Goal: Transaction & Acquisition: Book appointment/travel/reservation

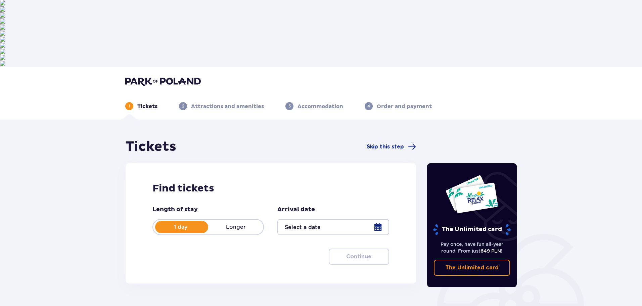
click at [319, 219] on div at bounding box center [334, 227] width 112 height 16
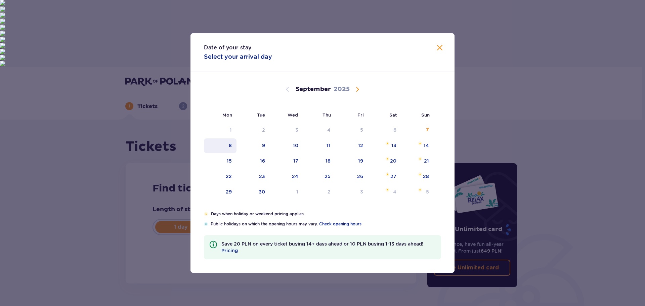
click at [228, 151] on div "8" at bounding box center [220, 145] width 33 height 15
type input "08.09.25"
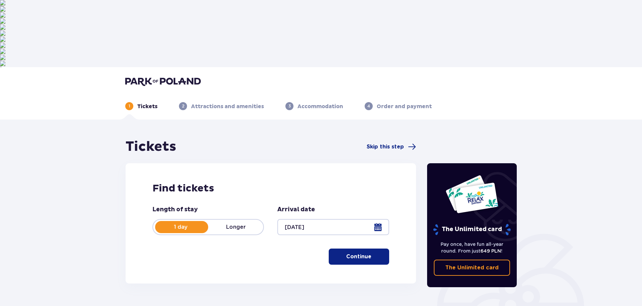
click at [357, 253] on p "Continue" at bounding box center [358, 256] width 25 height 7
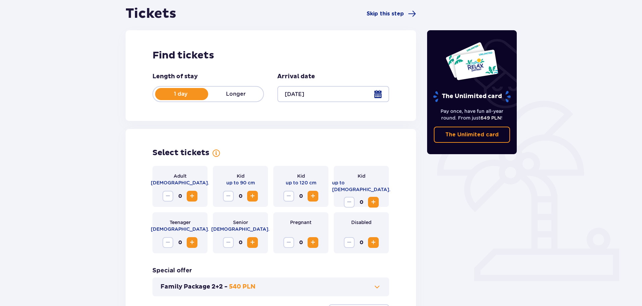
scroll to position [139, 0]
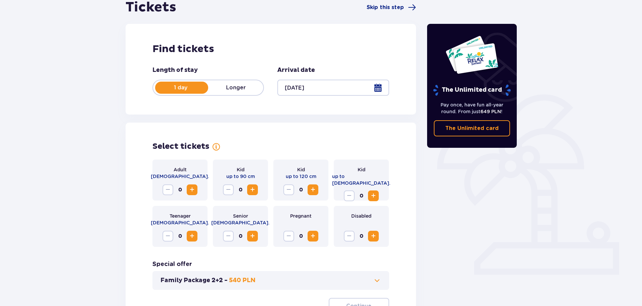
click at [197, 184] on button "Increase" at bounding box center [192, 189] width 11 height 11
click at [355, 298] on button "Continue" at bounding box center [359, 306] width 60 height 16
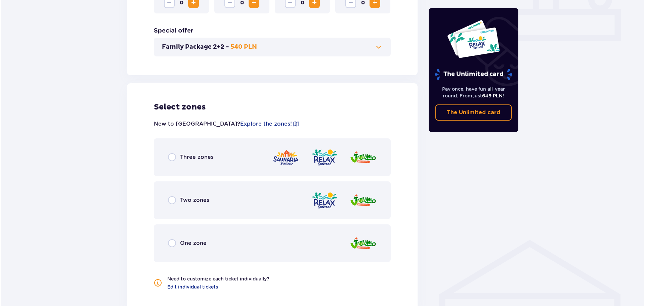
scroll to position [272, 0]
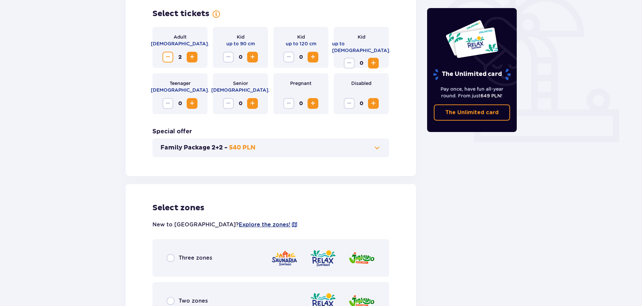
click at [239, 221] on span "Explore the zones!" at bounding box center [265, 224] width 52 height 7
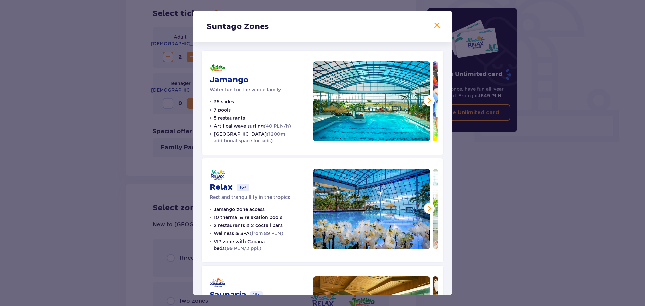
click at [167, 166] on div "Suntago Zones Jamango Water fun for the whole family 35 slides 7 pools 5 restau…" at bounding box center [322, 153] width 645 height 306
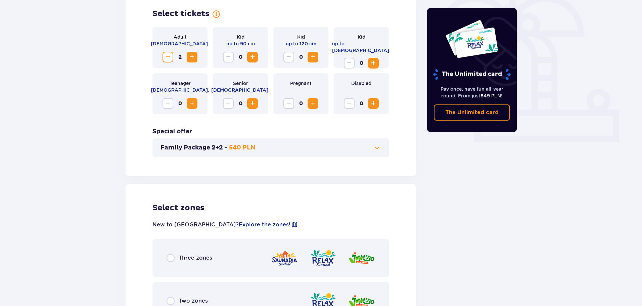
scroll to position [373, 0]
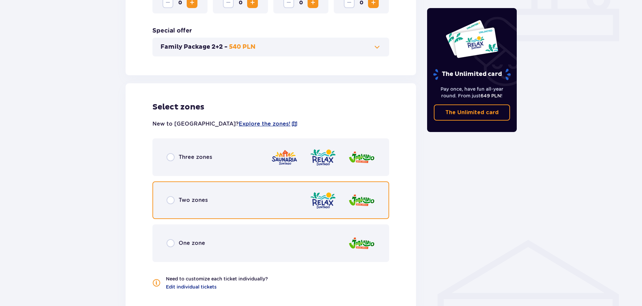
click at [171, 196] on input "radio" at bounding box center [171, 200] width 8 height 8
radio input "true"
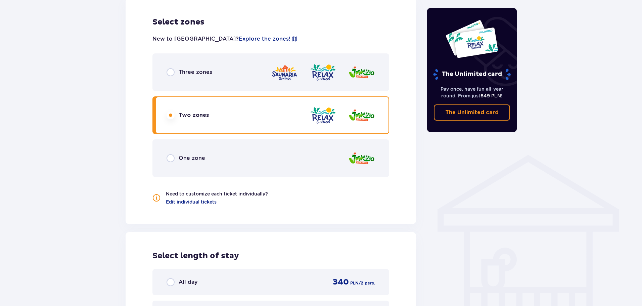
scroll to position [357, 0]
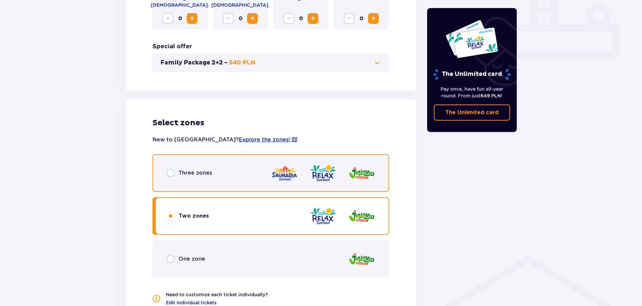
click at [169, 169] on input "radio" at bounding box center [171, 173] width 8 height 8
radio input "true"
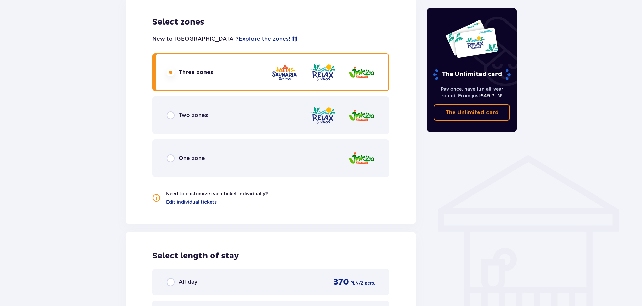
scroll to position [424, 0]
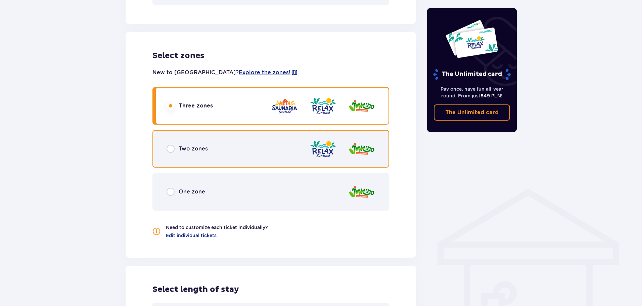
click at [173, 145] on input "radio" at bounding box center [171, 149] width 8 height 8
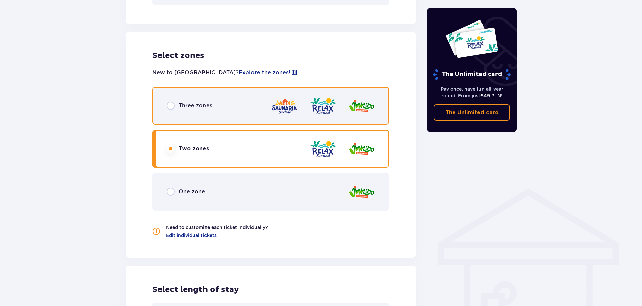
click at [174, 102] on input "radio" at bounding box center [171, 106] width 8 height 8
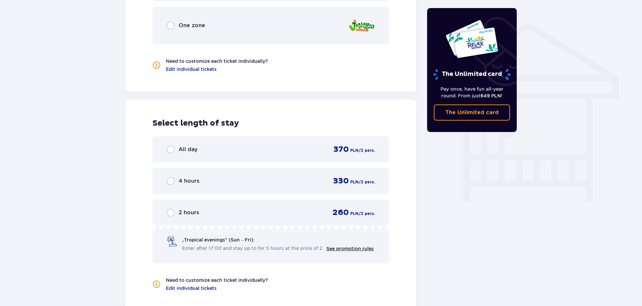
scroll to position [592, 0]
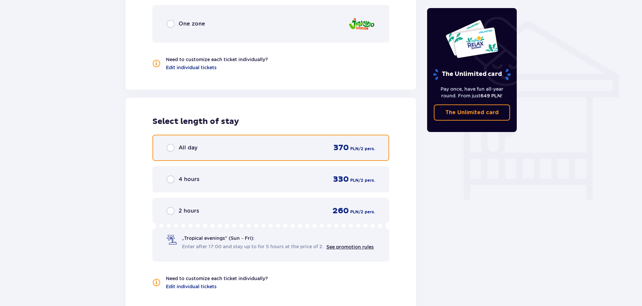
click at [170, 144] on input "radio" at bounding box center [171, 148] width 8 height 8
radio input "true"
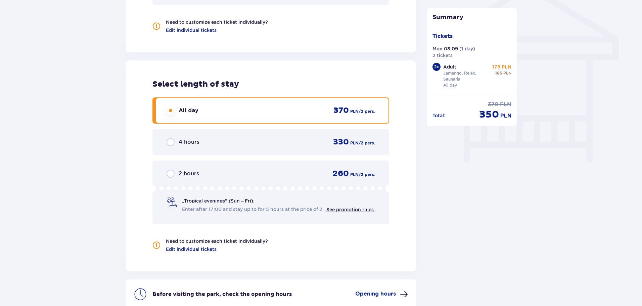
scroll to position [630, 0]
click at [400, 290] on span at bounding box center [404, 294] width 8 height 8
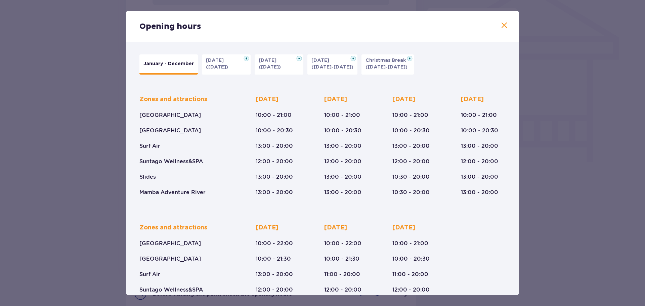
click at [562, 182] on div "Opening hours January - December Halloween (31.10.25) All Saints' Day (01.11.25…" at bounding box center [322, 153] width 645 height 306
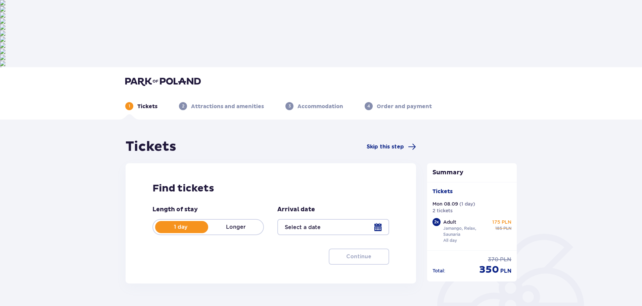
type input "08.09.25"
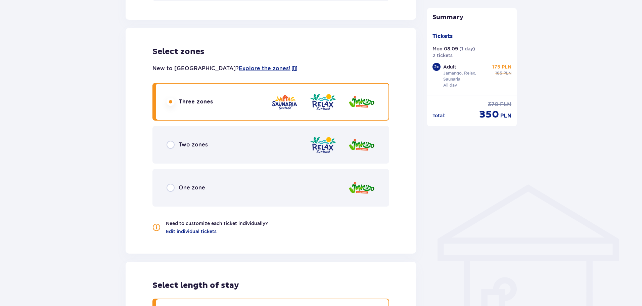
scroll to position [596, 0]
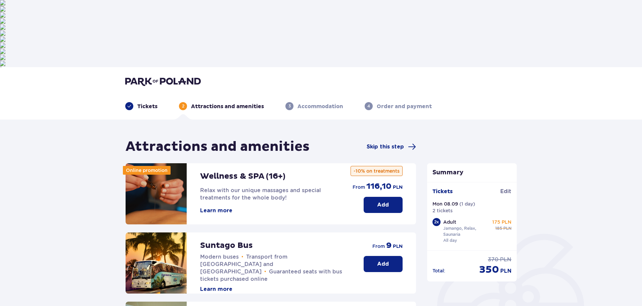
scroll to position [150, 0]
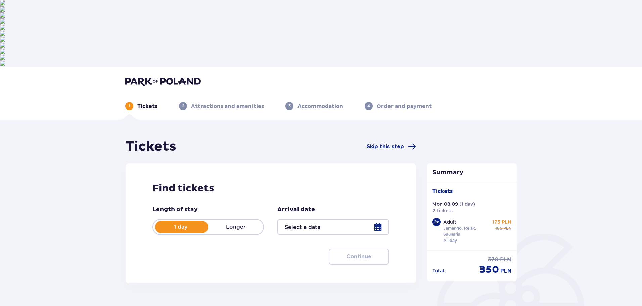
type input "08.09.25"
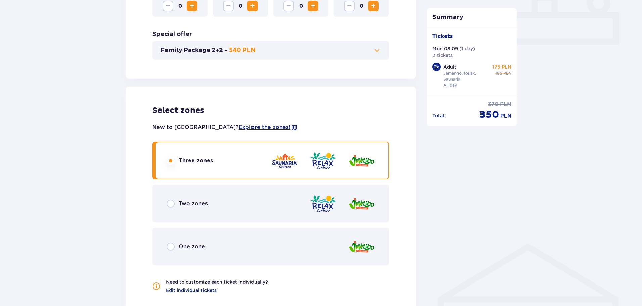
scroll to position [571, 0]
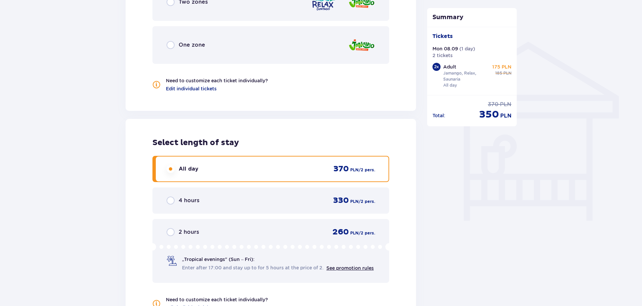
click at [197, 197] on p "4 hours" at bounding box center [189, 200] width 21 height 7
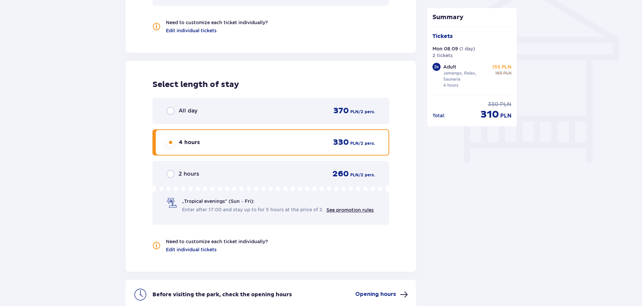
scroll to position [630, 0]
